Goal: Task Accomplishment & Management: Manage account settings

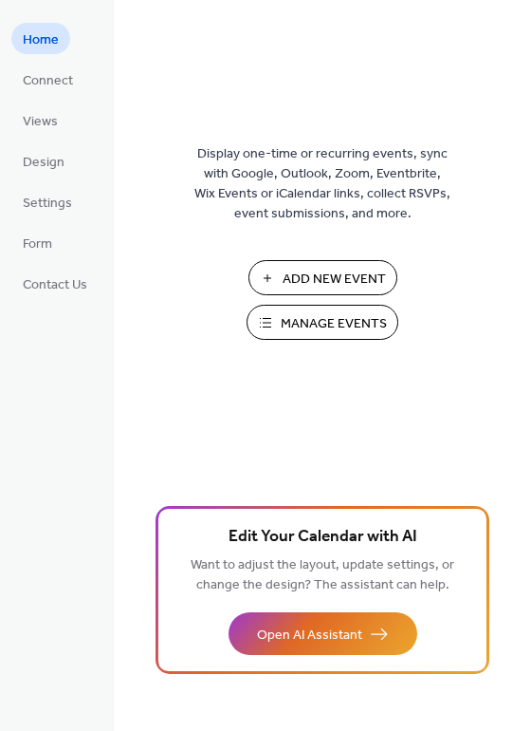
click at [329, 317] on span "Manage Events" at bounding box center [334, 324] width 106 height 20
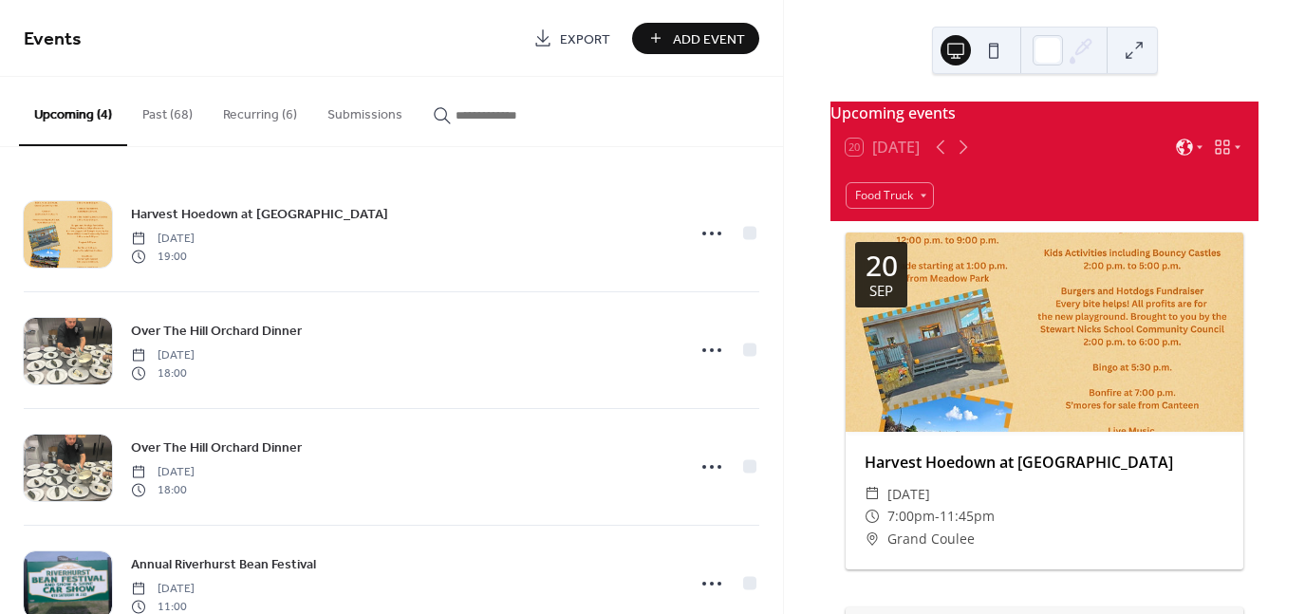
click at [1078, 406] on div at bounding box center [1044, 331] width 398 height 199
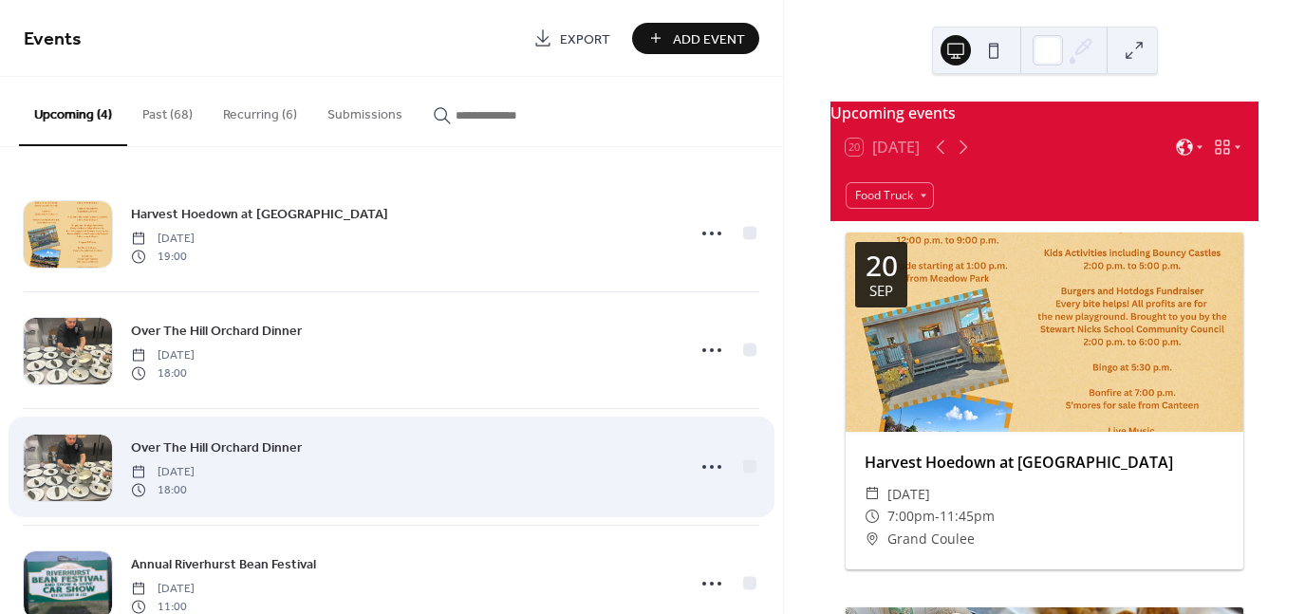
scroll to position [54, 0]
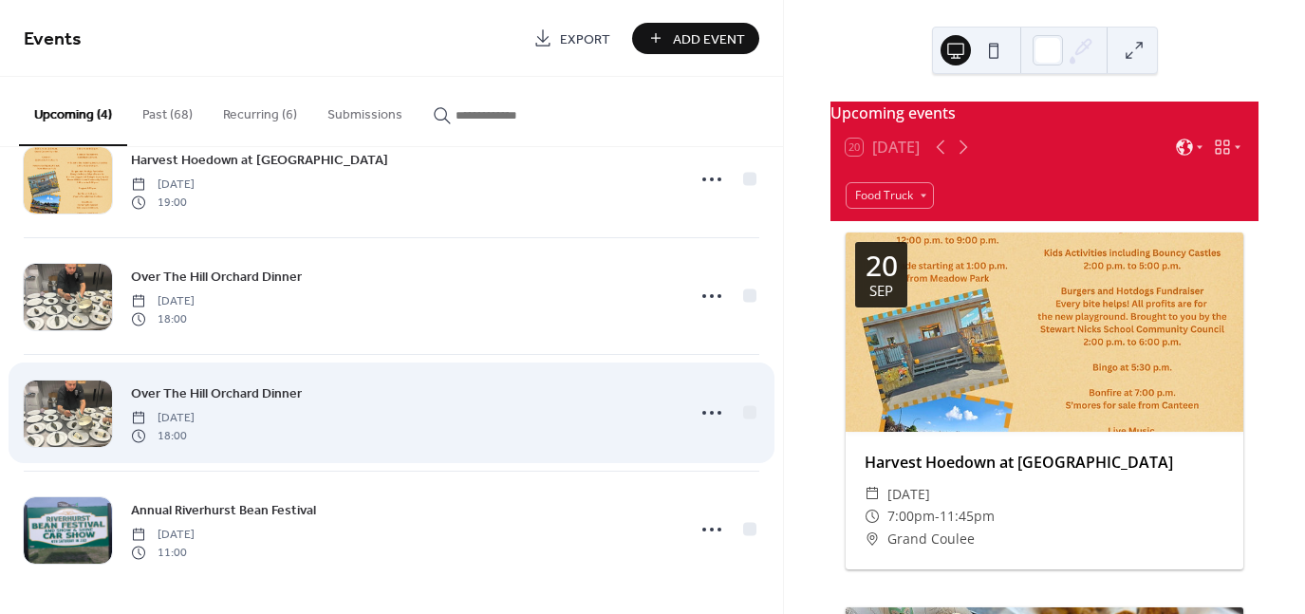
click at [522, 396] on div "Over The Hill Orchard Dinner [DATE] 18:00" at bounding box center [402, 412] width 543 height 61
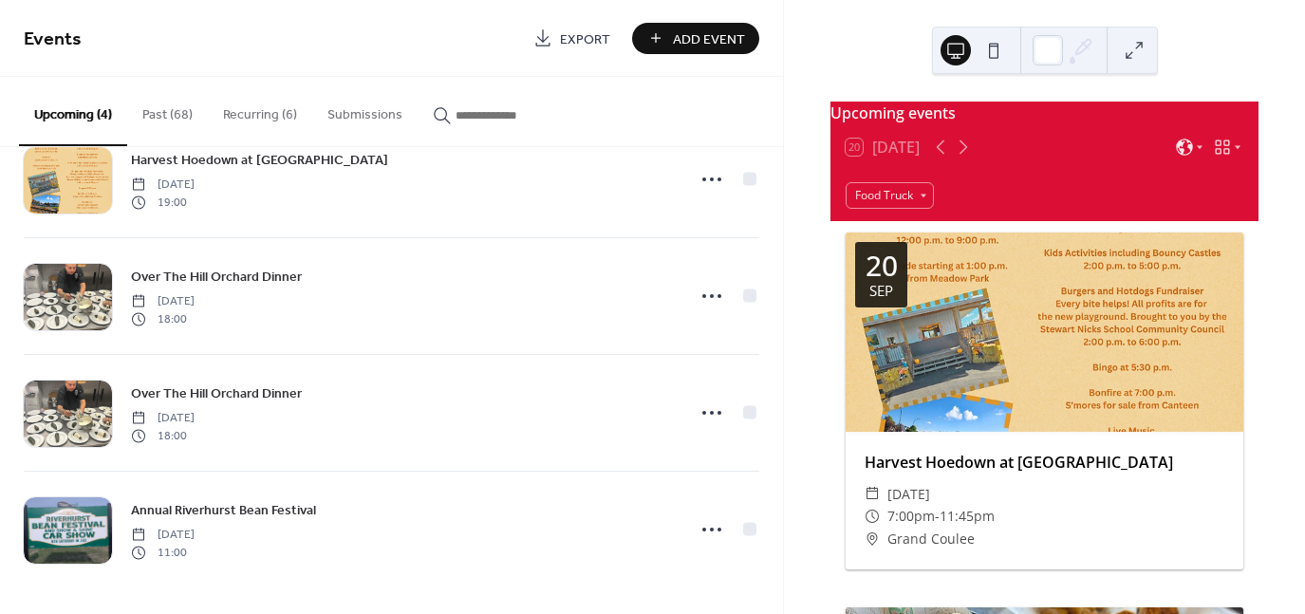
click at [166, 114] on button "Past (68)" at bounding box center [167, 110] width 81 height 67
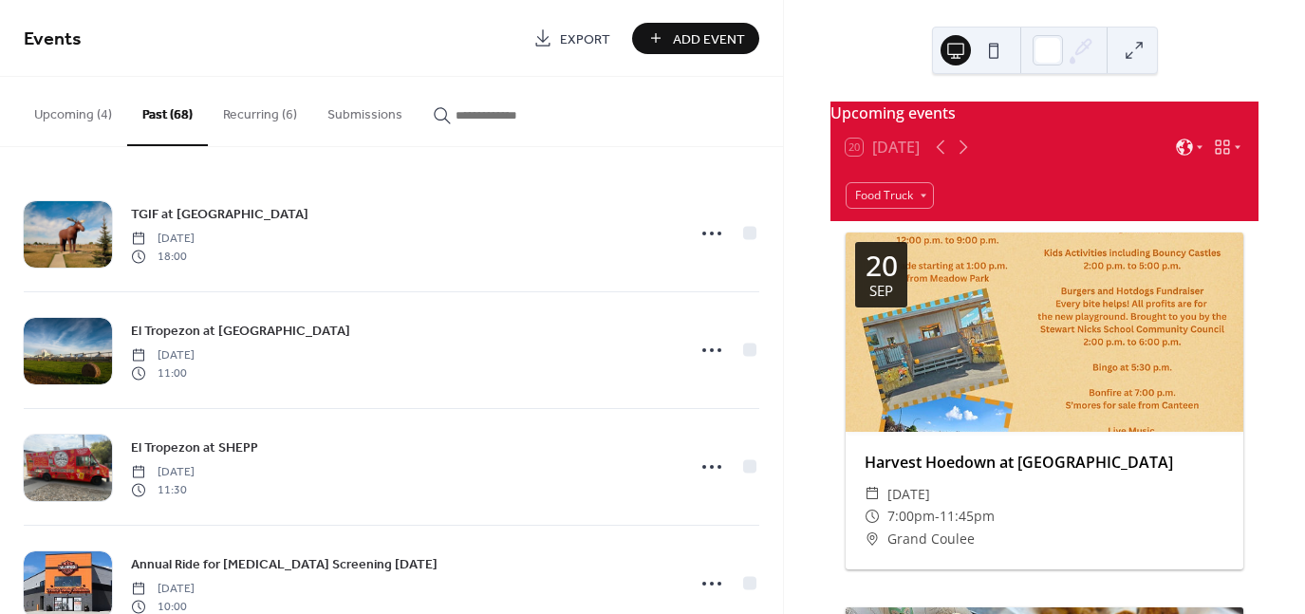
click at [82, 110] on button "Upcoming (4)" at bounding box center [73, 110] width 108 height 67
